Goal: Task Accomplishment & Management: Complete application form

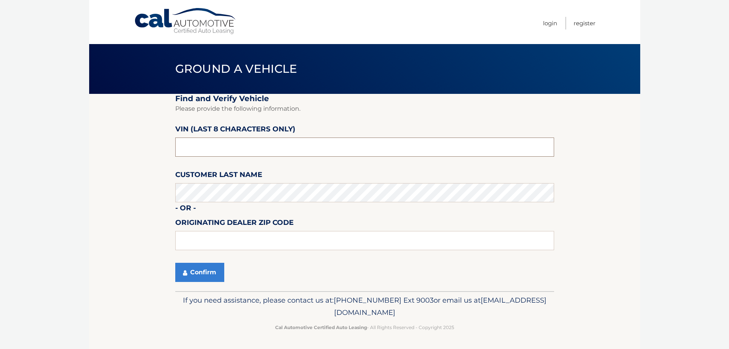
click at [284, 150] on input "text" at bounding box center [364, 146] width 379 height 19
type input "PW533570"
click at [232, 243] on input "text" at bounding box center [364, 240] width 379 height 19
type input "33411"
click at [191, 269] on button "Confirm" at bounding box center [199, 272] width 49 height 19
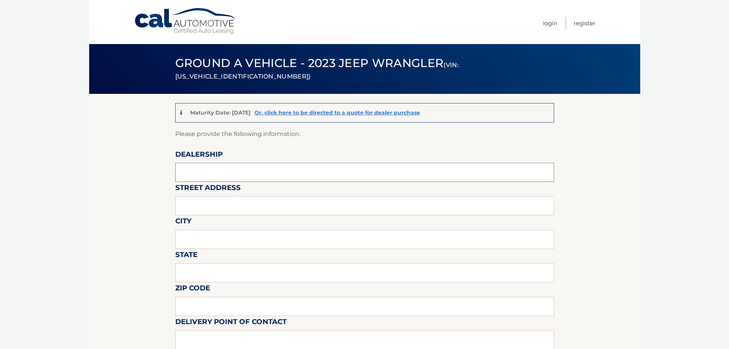
click at [230, 177] on input "text" at bounding box center [364, 172] width 379 height 19
type input "[PERSON_NAME] jeep"
type input "6500 okeechobee blvd"
type input "[GEOGRAPHIC_DATA]"
type input "fl"
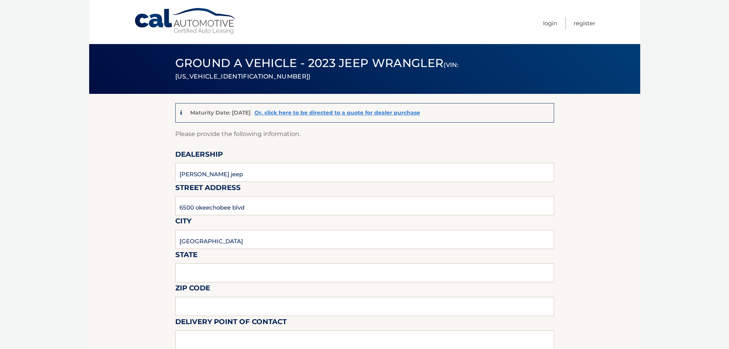
type input "33411"
type input "[PERSON_NAME]"
type input "8137209044"
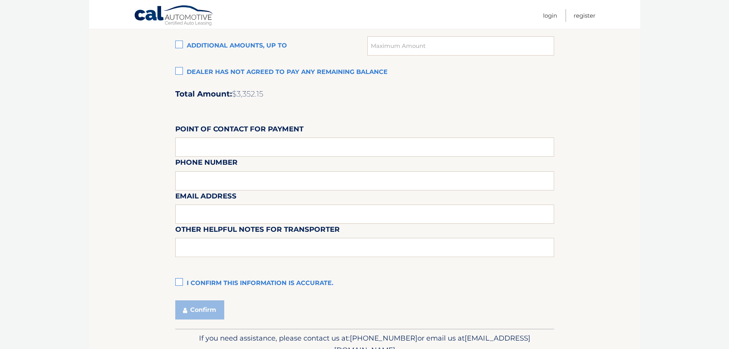
scroll to position [613, 0]
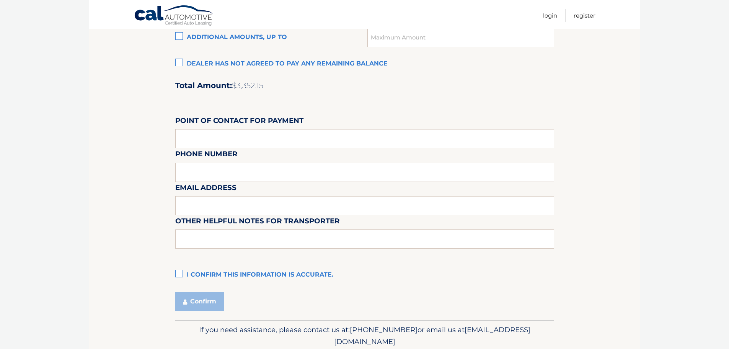
click at [187, 270] on label "I confirm this information is accurate." at bounding box center [364, 274] width 379 height 15
click at [0, 0] on input "I confirm this information is accurate." at bounding box center [0, 0] width 0 height 0
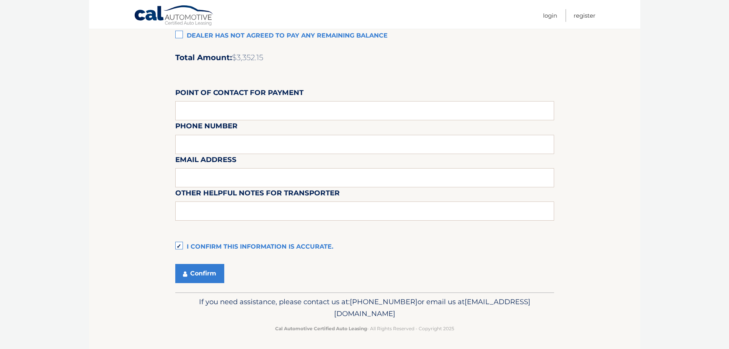
scroll to position [642, 0]
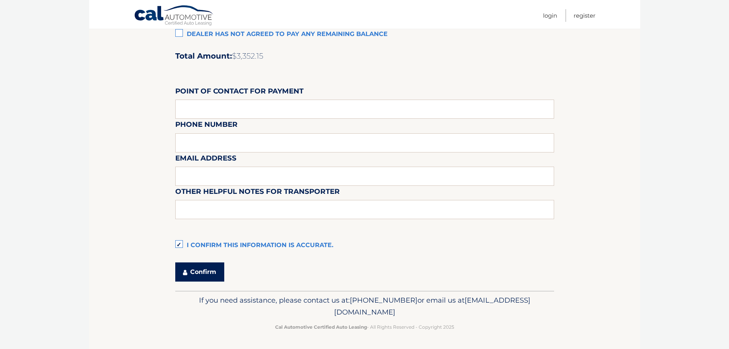
click at [191, 277] on button "Confirm" at bounding box center [199, 271] width 49 height 19
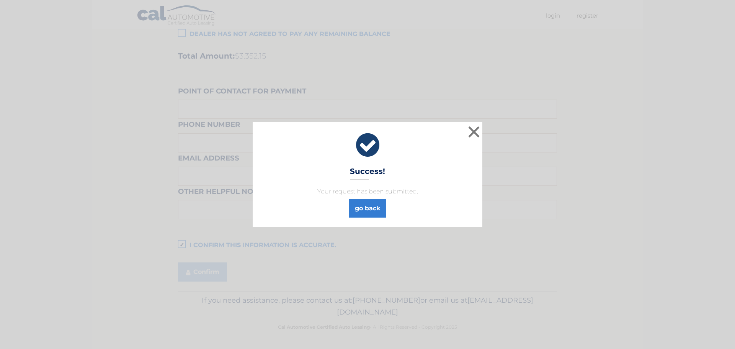
click at [621, 99] on div "× Success! Your request has been submitted. go back Loading..." at bounding box center [367, 174] width 735 height 349
